Goal: Share content: Share content

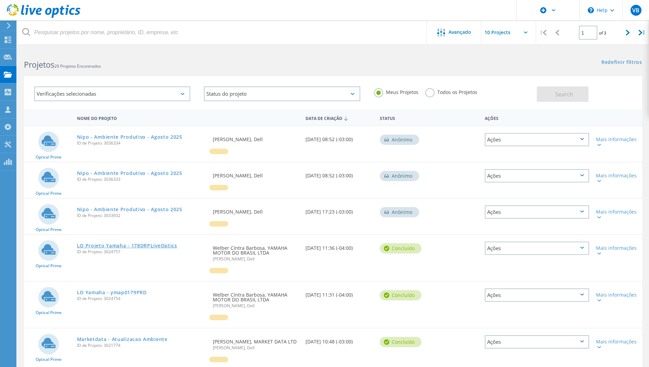
click at [131, 246] on link "LO Projeto Yamaha - 178DRPLiveOptics" at bounding box center [127, 246] width 100 height 5
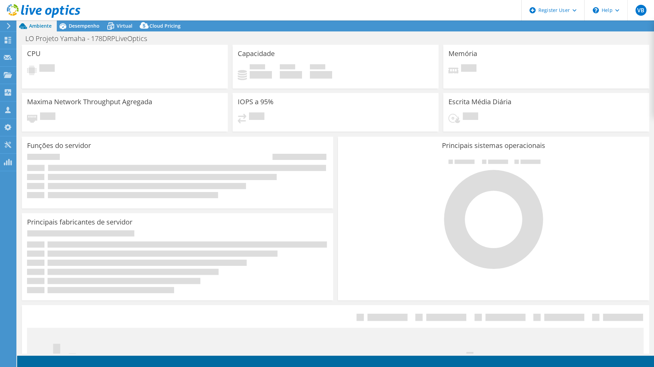
select select "USD"
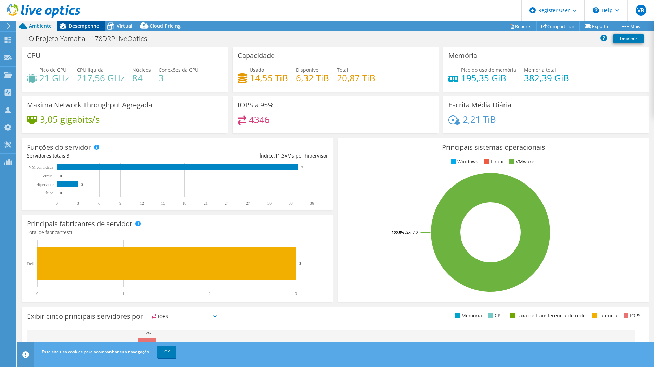
click at [83, 25] on span "Desempenho" at bounding box center [84, 26] width 31 height 6
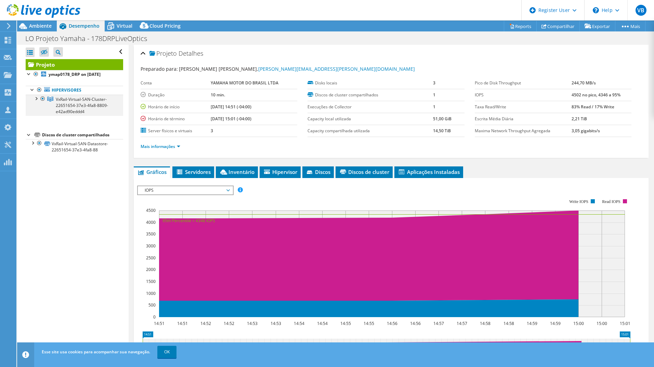
click at [35, 99] on div at bounding box center [35, 98] width 7 height 7
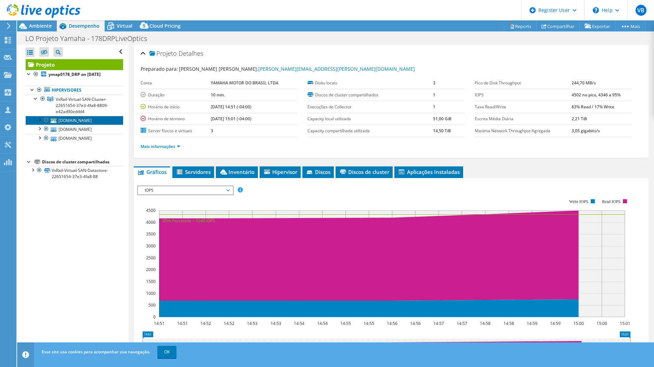
click at [65, 123] on link "[DOMAIN_NAME]" at bounding box center [74, 120] width 97 height 9
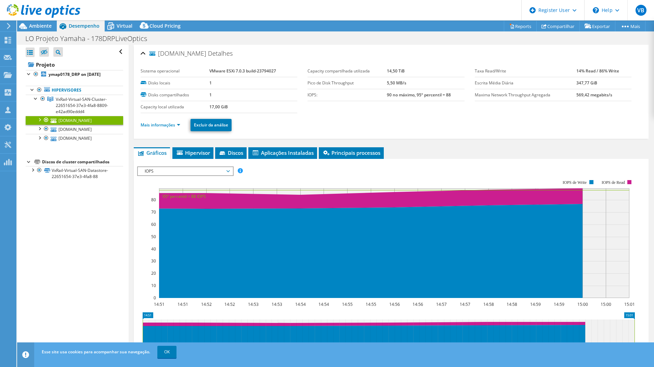
click at [164, 131] on ul "Mais informações Excluir da análise" at bounding box center [391, 124] width 501 height 14
click at [165, 127] on link "Mais informações" at bounding box center [161, 125] width 40 height 6
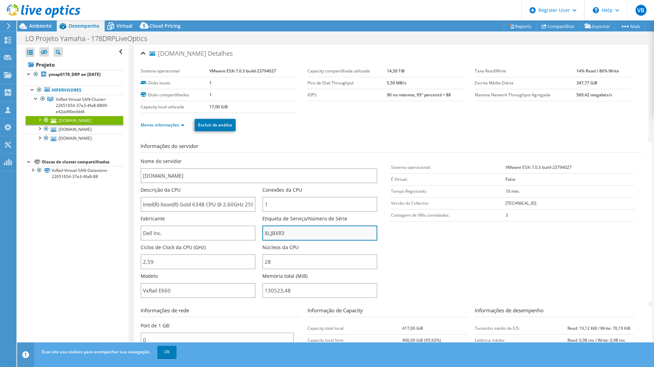
click at [271, 234] on input "8LJBXR3" at bounding box center [319, 233] width 115 height 15
click at [272, 234] on input "8LJBXR3" at bounding box center [319, 233] width 115 height 15
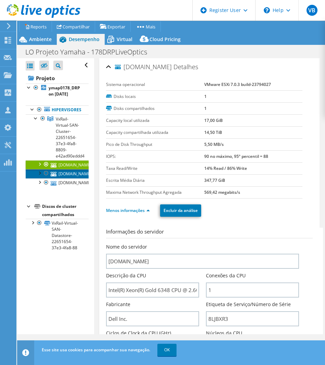
click at [61, 178] on link "[DOMAIN_NAME]" at bounding box center [57, 173] width 63 height 9
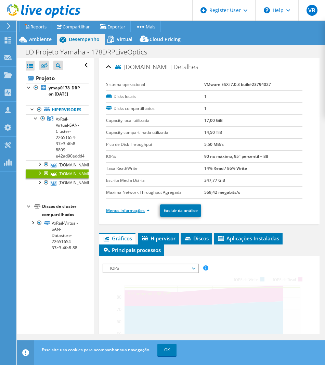
click at [136, 209] on link "Menos informações" at bounding box center [128, 210] width 44 height 6
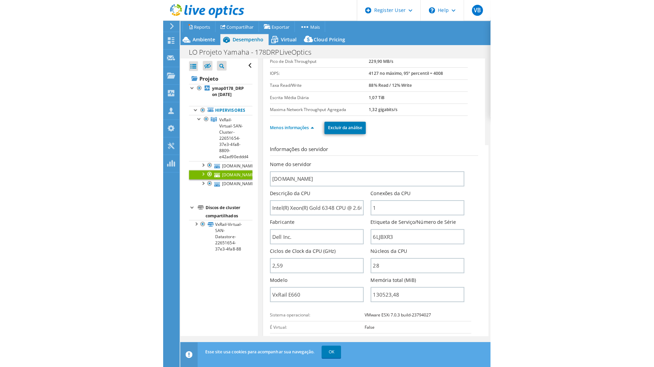
scroll to position [103, 0]
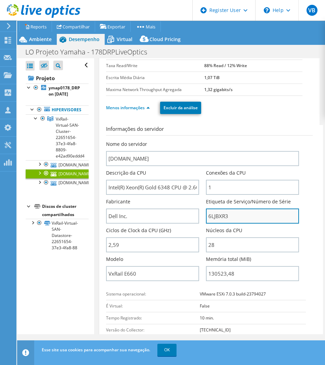
click at [214, 213] on input "6LJBXR3" at bounding box center [252, 215] width 93 height 15
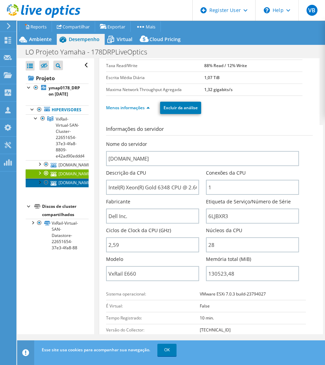
drag, startPoint x: 62, startPoint y: 195, endPoint x: 66, endPoint y: 198, distance: 5.4
click at [62, 187] on link "[DOMAIN_NAME]" at bounding box center [57, 182] width 63 height 9
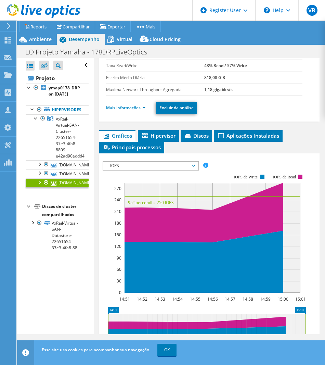
click at [139, 110] on li "Mais informações" at bounding box center [128, 108] width 44 height 8
click at [139, 109] on link "Mais informações" at bounding box center [126, 108] width 40 height 6
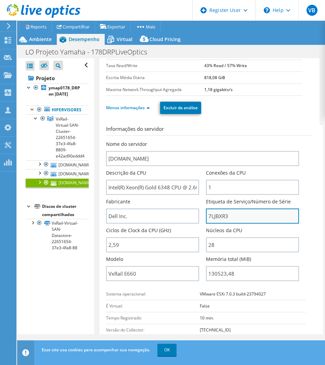
click at [220, 217] on input "7LJBXR3" at bounding box center [252, 215] width 93 height 15
click at [60, 10] on icon at bounding box center [44, 11] width 74 height 14
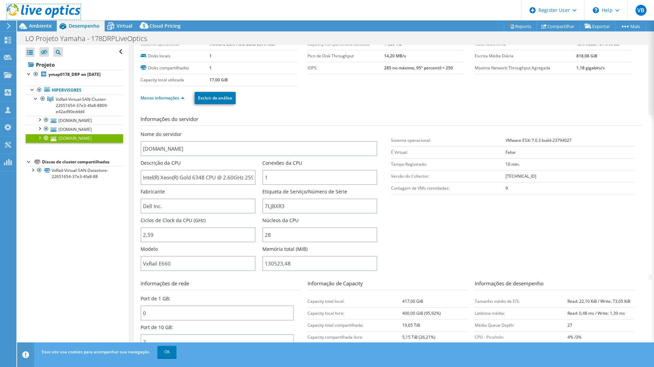
scroll to position [0, 0]
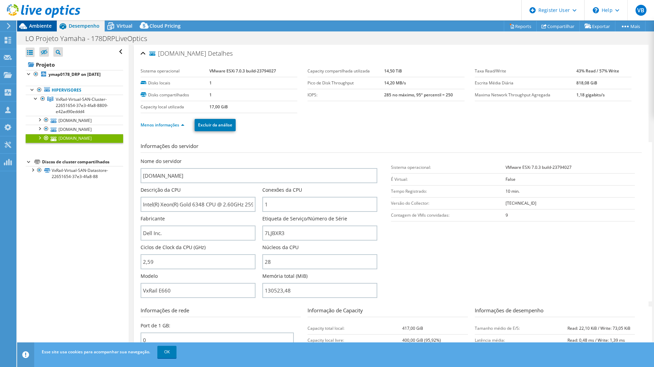
click at [32, 28] on span "Ambiente" at bounding box center [40, 26] width 23 height 6
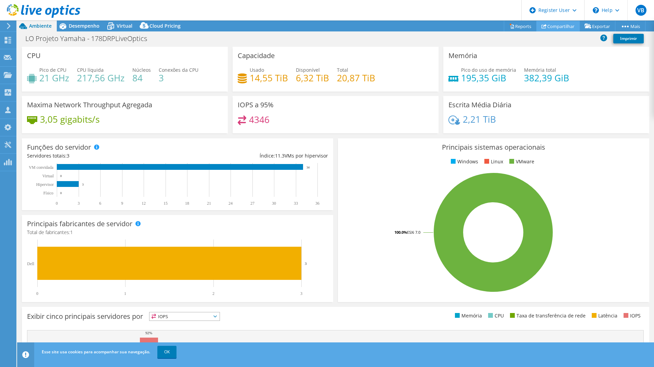
click at [559, 26] on link "Compartilhar" at bounding box center [557, 26] width 43 height 11
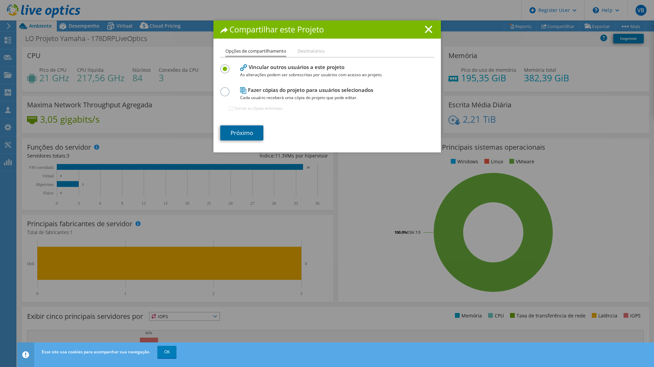
click at [253, 128] on link "Próximo" at bounding box center [241, 133] width 43 height 15
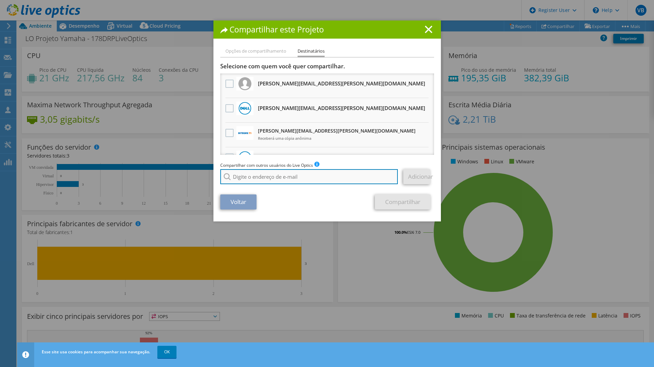
click at [287, 175] on input "search" at bounding box center [309, 176] width 178 height 15
paste input "[PERSON_NAME][EMAIL_ADDRESS][PERSON_NAME][DOMAIN_NAME]"
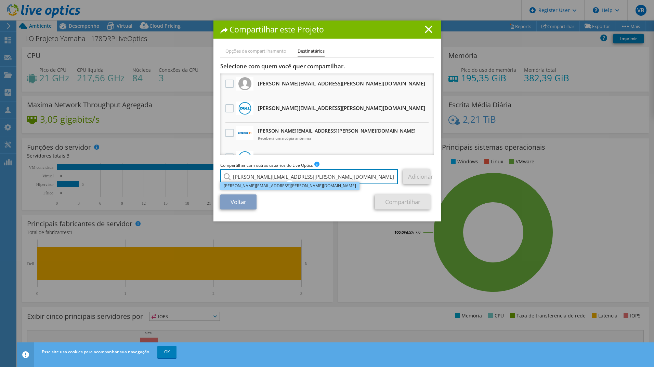
type input "[PERSON_NAME][EMAIL_ADDRESS][PERSON_NAME][DOMAIN_NAME]"
click at [273, 186] on li "[PERSON_NAME][EMAIL_ADDRESS][PERSON_NAME][DOMAIN_NAME]" at bounding box center [289, 186] width 139 height 8
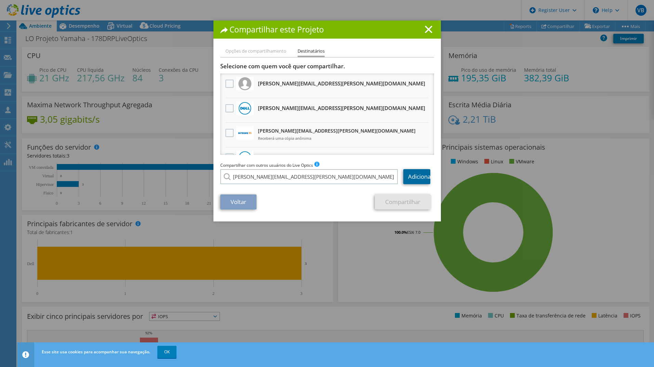
click at [422, 180] on link "Adicionar" at bounding box center [416, 176] width 27 height 15
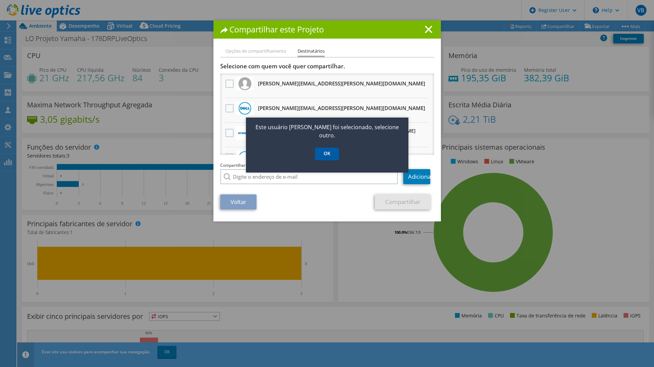
click at [327, 148] on link "OK" at bounding box center [327, 154] width 24 height 13
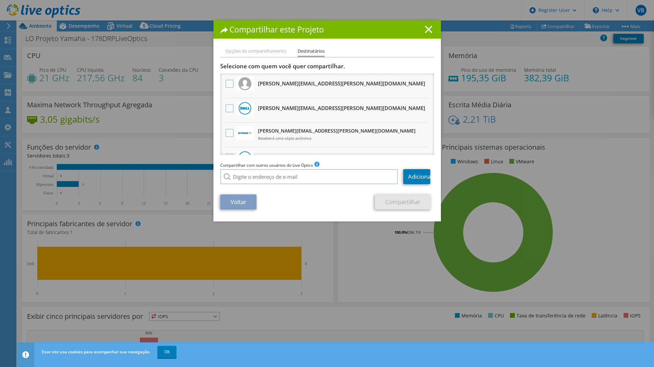
click at [425, 32] on line at bounding box center [428, 29] width 7 height 7
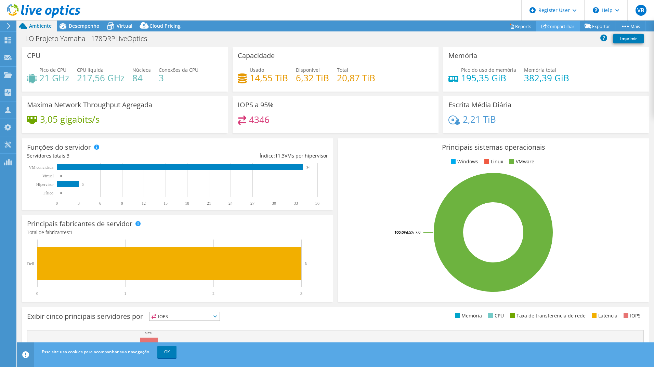
click at [562, 26] on link "Compartilhar" at bounding box center [557, 26] width 43 height 11
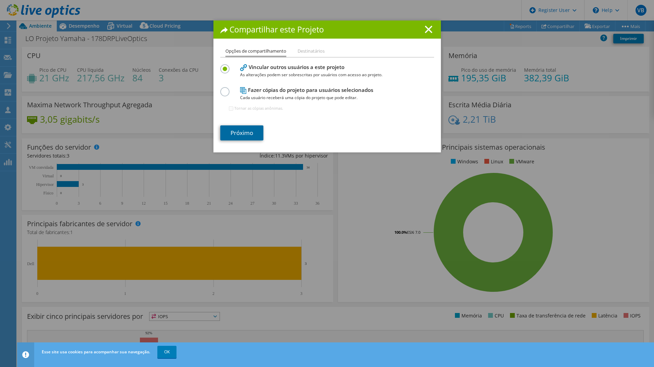
click at [244, 133] on link "Próximo" at bounding box center [241, 133] width 43 height 15
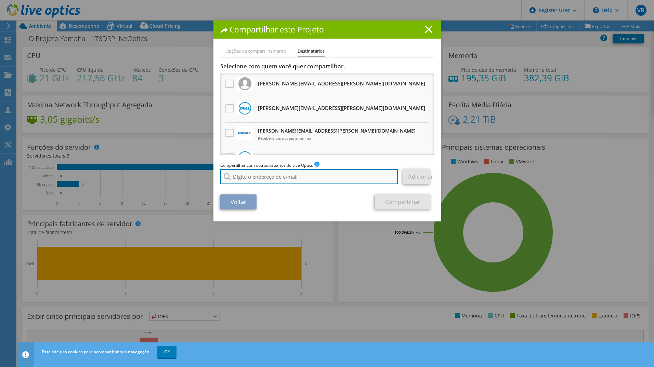
click at [286, 182] on input "search" at bounding box center [309, 176] width 178 height 15
paste input "[PERSON_NAME][EMAIL_ADDRESS][PERSON_NAME][DOMAIN_NAME]"
type input "[PERSON_NAME][EMAIL_ADDRESS][PERSON_NAME][DOMAIN_NAME]"
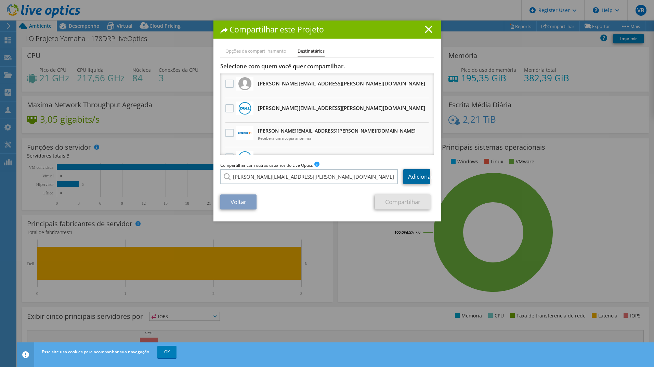
click at [409, 172] on link "Adicionar" at bounding box center [416, 176] width 27 height 15
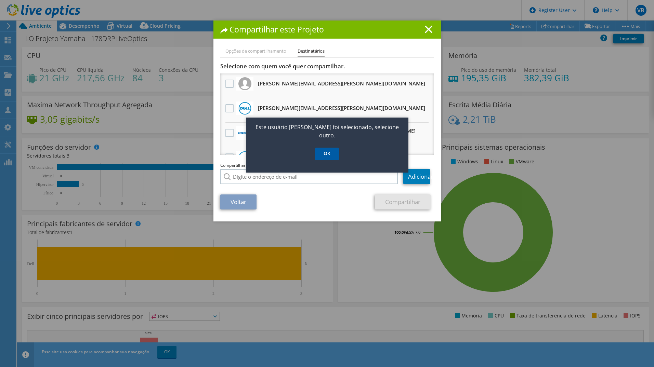
click at [333, 152] on link "OK" at bounding box center [327, 154] width 24 height 13
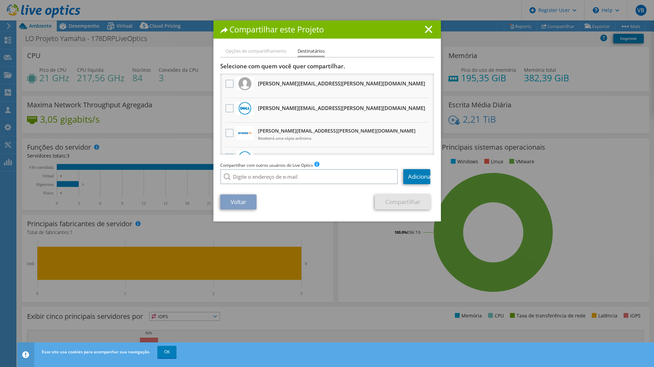
click at [423, 37] on div "Compartilhar este Projeto" at bounding box center [326, 30] width 227 height 18
click at [425, 32] on icon at bounding box center [429, 30] width 8 height 8
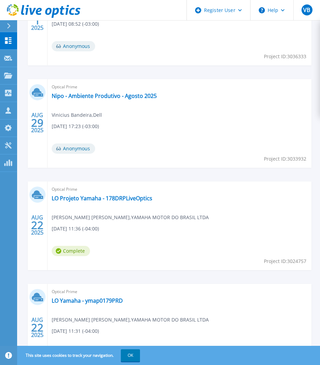
scroll to position [376, 0]
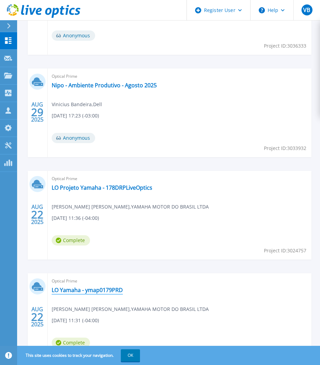
click at [92, 292] on link "LO Yamaha - ymap0179PRD" at bounding box center [87, 289] width 71 height 7
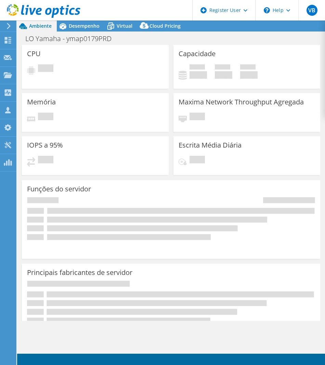
select select "USD"
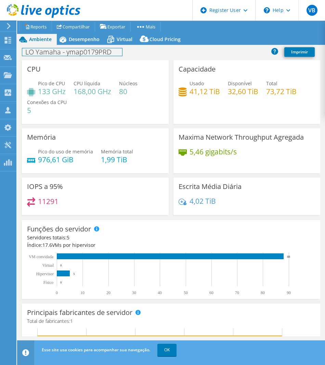
click at [88, 45] on div "LO Yamaha - ymap0179PRD Imprimir" at bounding box center [171, 52] width 308 height 15
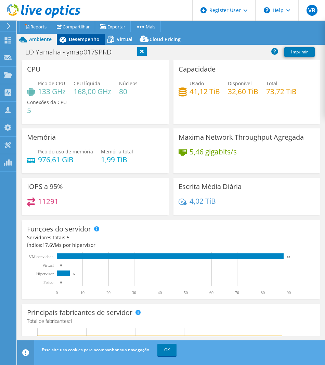
click at [83, 38] on span "Desempenho" at bounding box center [84, 39] width 31 height 6
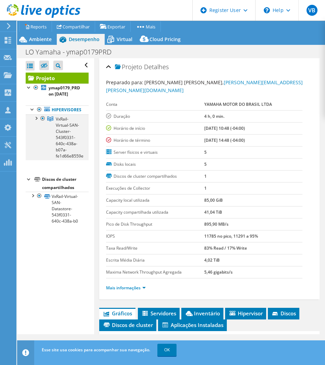
click at [36, 119] on div at bounding box center [35, 117] width 7 height 7
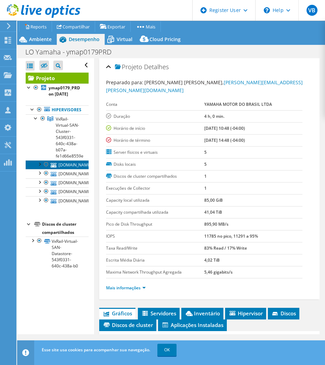
click at [60, 169] on link "ymap051.ya.ymdb.com.br" at bounding box center [57, 164] width 63 height 9
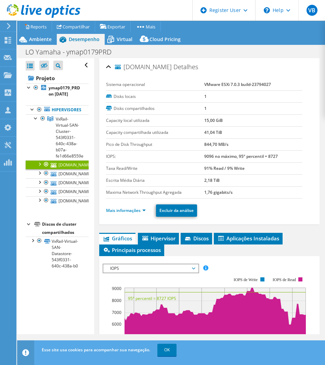
click at [142, 207] on li "Mais informações" at bounding box center [128, 211] width 44 height 8
click at [142, 208] on link "Mais informações" at bounding box center [126, 210] width 40 height 6
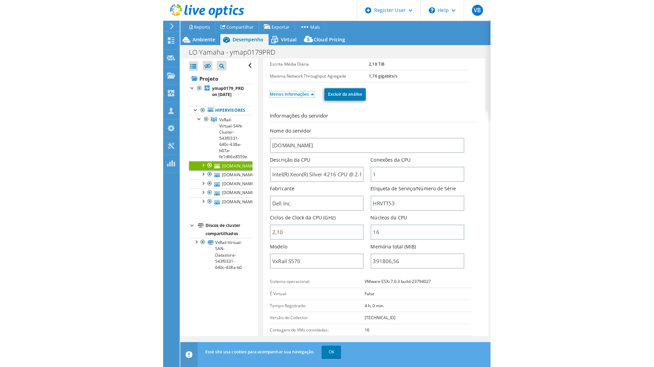
scroll to position [137, 0]
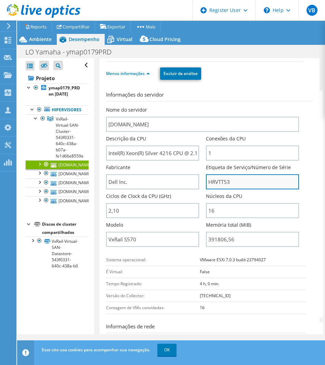
click at [219, 180] on input "HRVTT53" at bounding box center [252, 181] width 93 height 15
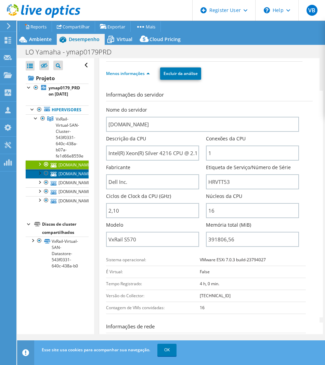
click at [56, 176] on icon at bounding box center [54, 174] width 6 height 4
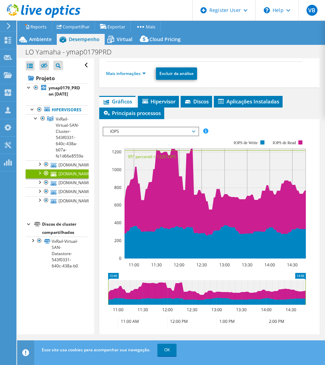
click at [133, 77] on li "Mais informações" at bounding box center [128, 74] width 44 height 8
click at [133, 76] on link "Mais informações" at bounding box center [126, 73] width 40 height 6
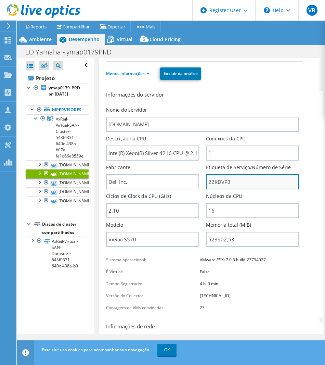
click at [226, 183] on input "22KDVP3" at bounding box center [252, 181] width 93 height 15
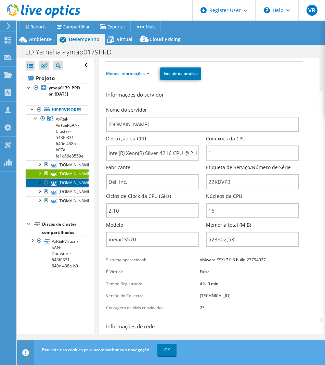
click at [65, 187] on link "ymap053.ya.ymdb.com.br" at bounding box center [57, 182] width 63 height 9
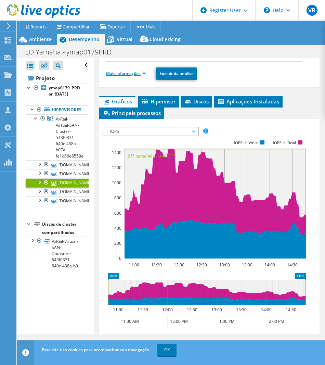
click at [124, 75] on link "Mais informações" at bounding box center [126, 73] width 40 height 6
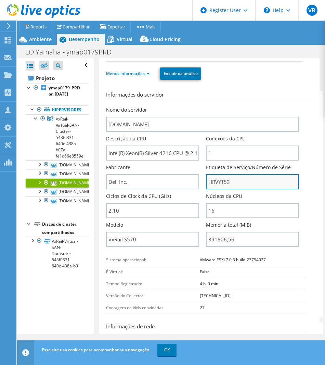
click at [225, 180] on input "HRVYT53" at bounding box center [252, 181] width 93 height 15
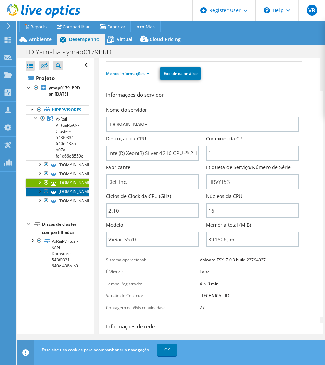
click at [68, 196] on link "ymap052.ya.ymdb.com.br" at bounding box center [57, 191] width 63 height 9
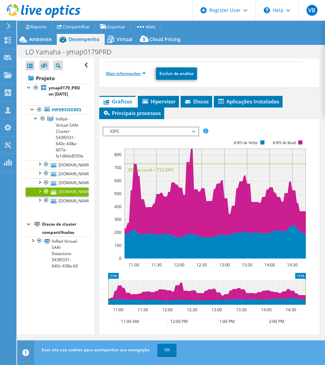
click at [145, 76] on link "Mais informações" at bounding box center [126, 73] width 40 height 6
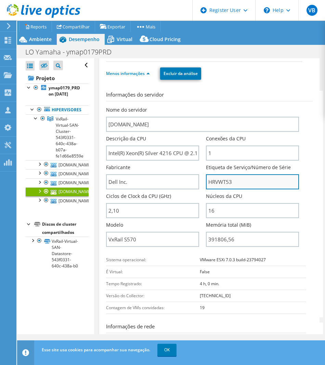
click at [226, 183] on input "HRVWT53" at bounding box center [252, 181] width 93 height 15
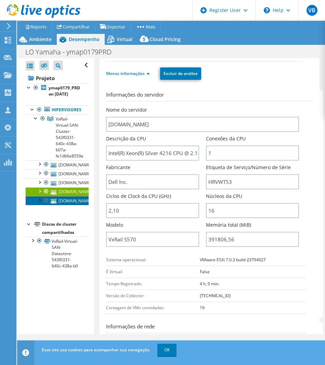
click at [64, 205] on link "ymap050.ya.ymdb.com.br" at bounding box center [57, 200] width 63 height 9
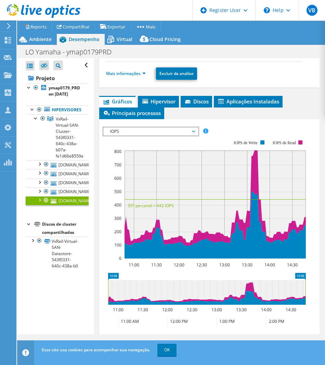
click at [142, 77] on ul "Mais informações Excluir da análise" at bounding box center [209, 73] width 207 height 14
click at [142, 74] on link "Mais informações" at bounding box center [126, 73] width 40 height 6
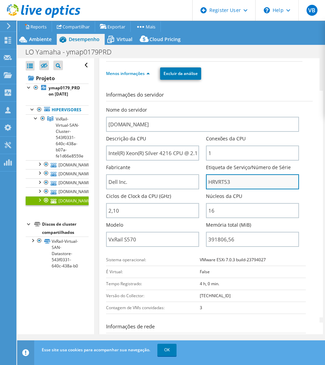
click at [221, 179] on input "HRVRT53" at bounding box center [252, 181] width 93 height 15
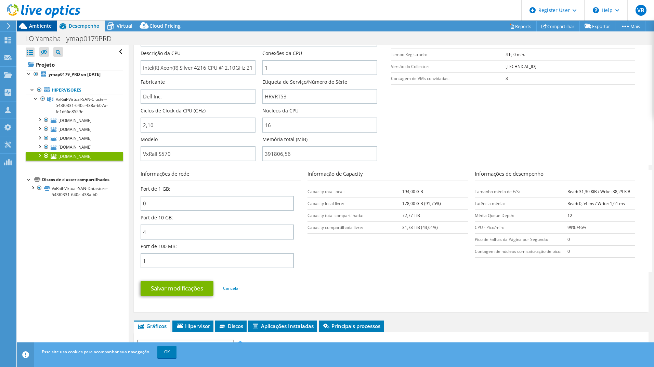
click at [44, 24] on span "Ambiente" at bounding box center [40, 26] width 23 height 6
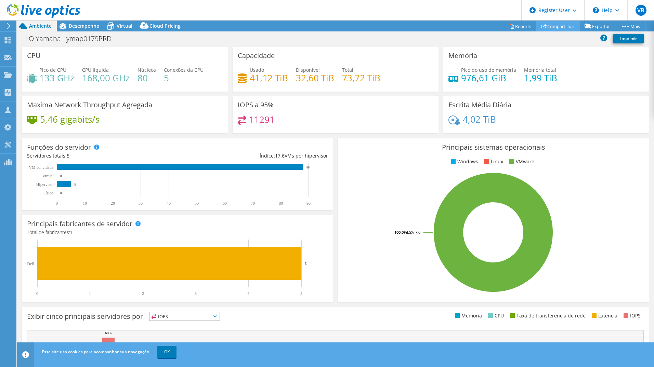
click at [325, 26] on link "Compartilhar" at bounding box center [557, 26] width 43 height 11
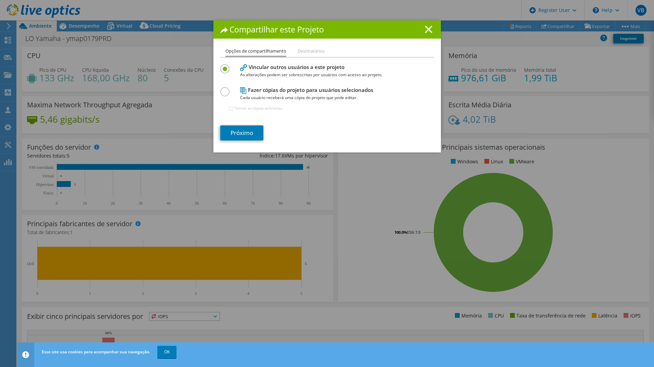
click at [231, 108] on div "Tornar as cópias anônimas." at bounding box center [256, 109] width 54 height 14
click at [244, 136] on link "Próximo" at bounding box center [241, 133] width 43 height 15
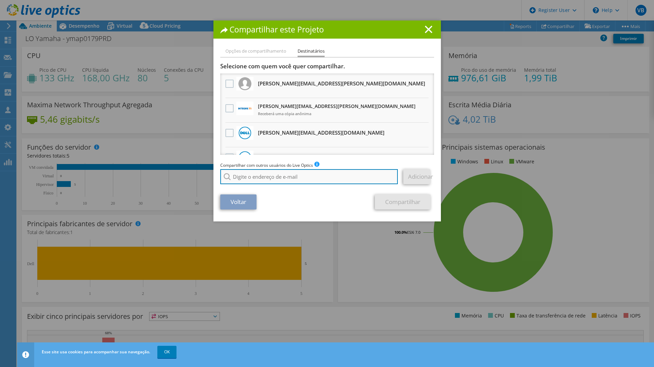
click at [259, 176] on input "search" at bounding box center [309, 176] width 178 height 15
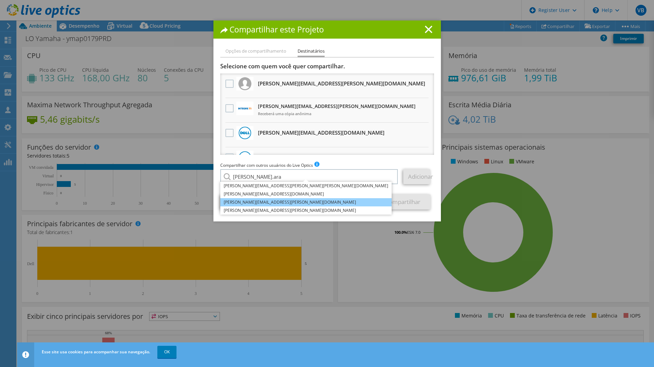
click at [264, 202] on li "[PERSON_NAME][EMAIL_ADDRESS][PERSON_NAME][DOMAIN_NAME]" at bounding box center [305, 202] width 171 height 8
type input "[PERSON_NAME][EMAIL_ADDRESS][PERSON_NAME][DOMAIN_NAME]"
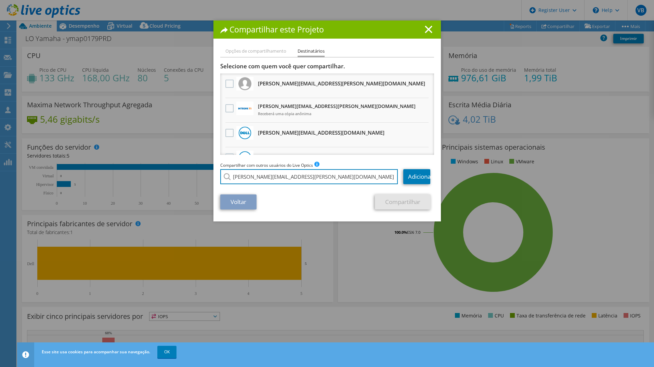
drag, startPoint x: 293, startPoint y: 180, endPoint x: 143, endPoint y: 151, distance: 152.5
click at [143, 151] on div "Compartilhar este Projeto Opções de compartilhamento Destinatários Vincular out…" at bounding box center [327, 184] width 654 height 326
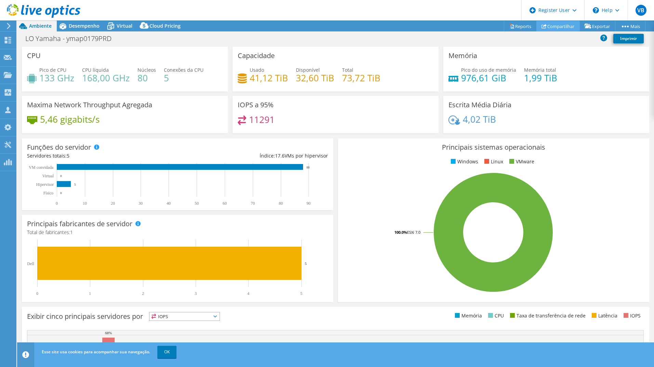
click at [325, 29] on link "Compartilhar" at bounding box center [557, 26] width 43 height 11
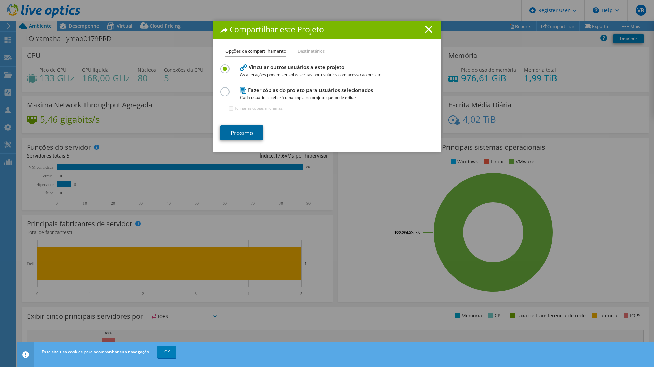
click at [235, 128] on link "Próximo" at bounding box center [241, 133] width 43 height 15
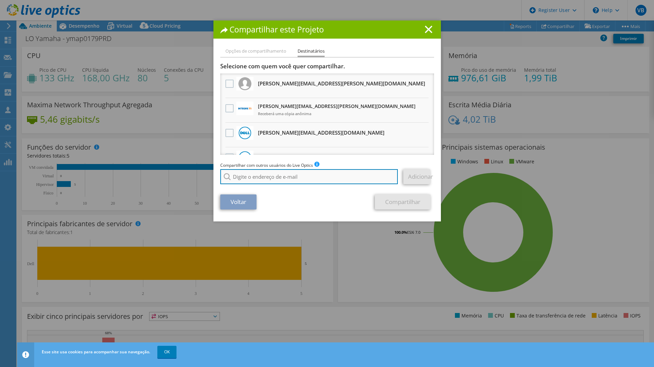
click at [274, 179] on input "search" at bounding box center [309, 176] width 178 height 15
paste input "[PERSON_NAME][EMAIL_ADDRESS][PERSON_NAME][DOMAIN_NAME]"
type input "[PERSON_NAME][EMAIL_ADDRESS][PERSON_NAME][DOMAIN_NAME]"
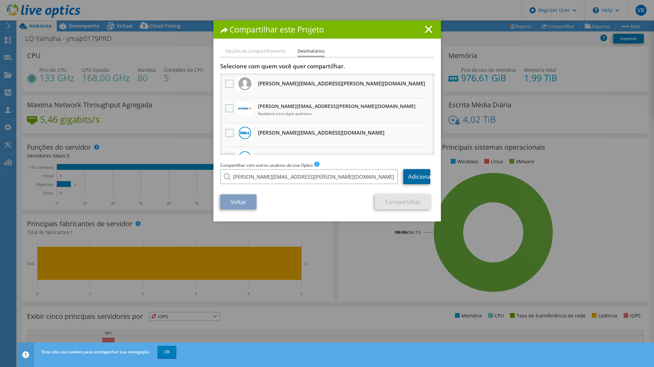
click at [325, 176] on link "Adicionar" at bounding box center [416, 176] width 27 height 15
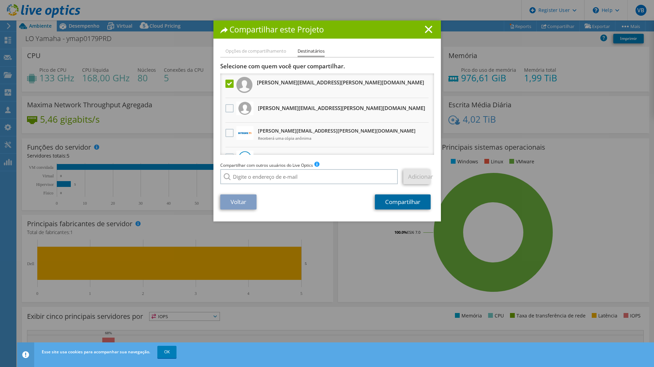
click at [325, 206] on link "Compartilhar" at bounding box center [403, 202] width 56 height 15
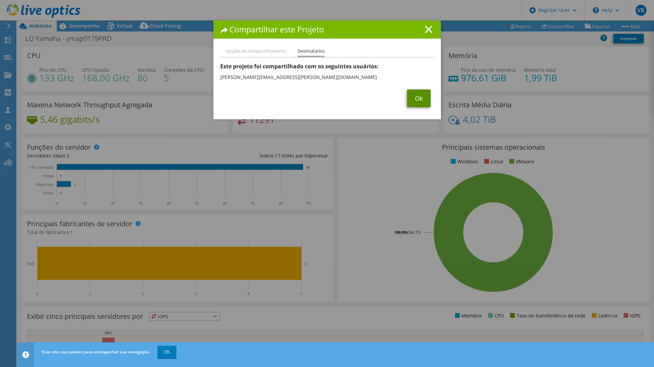
click at [325, 100] on link "Ok" at bounding box center [419, 99] width 24 height 18
